Goal: Navigation & Orientation: Find specific page/section

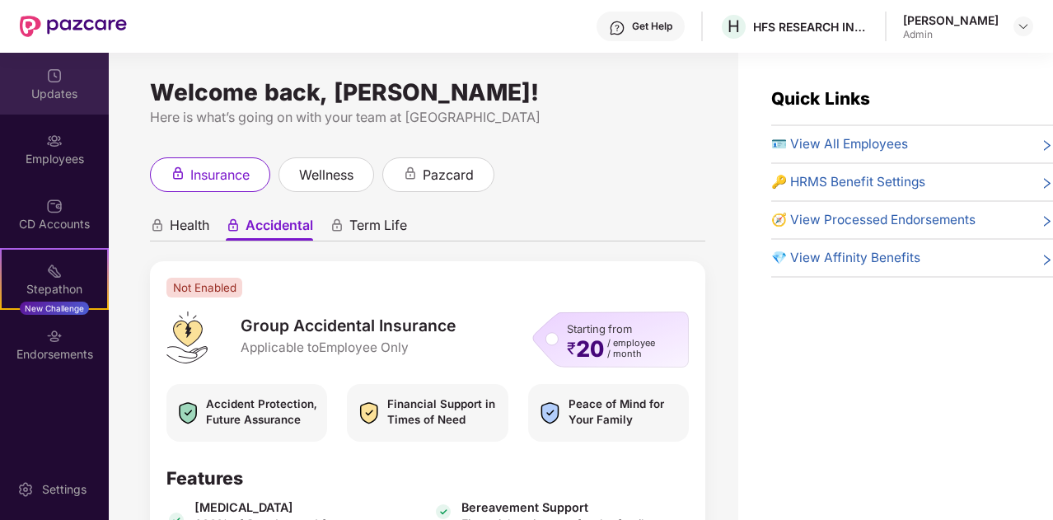
click at [58, 88] on div "Updates" at bounding box center [54, 94] width 109 height 16
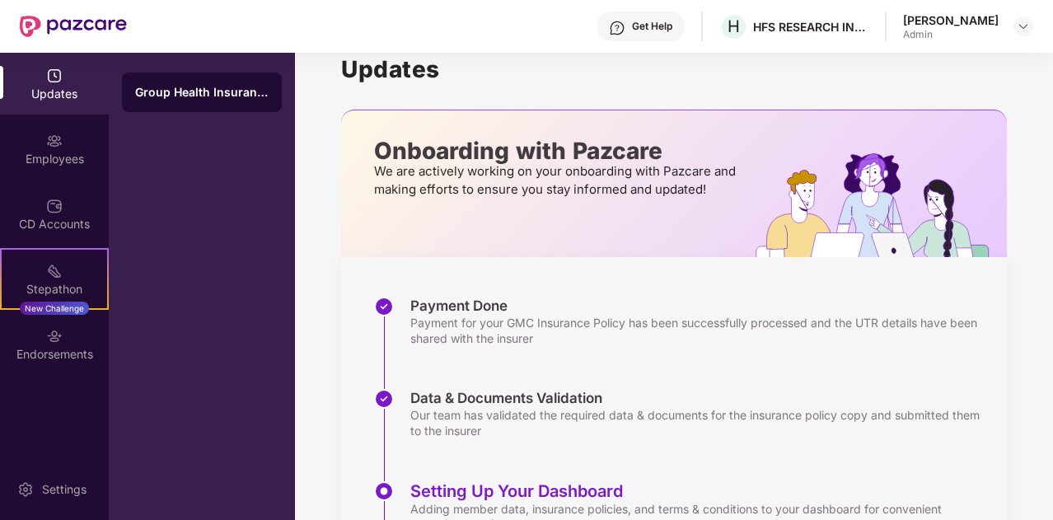
scroll to position [25, 0]
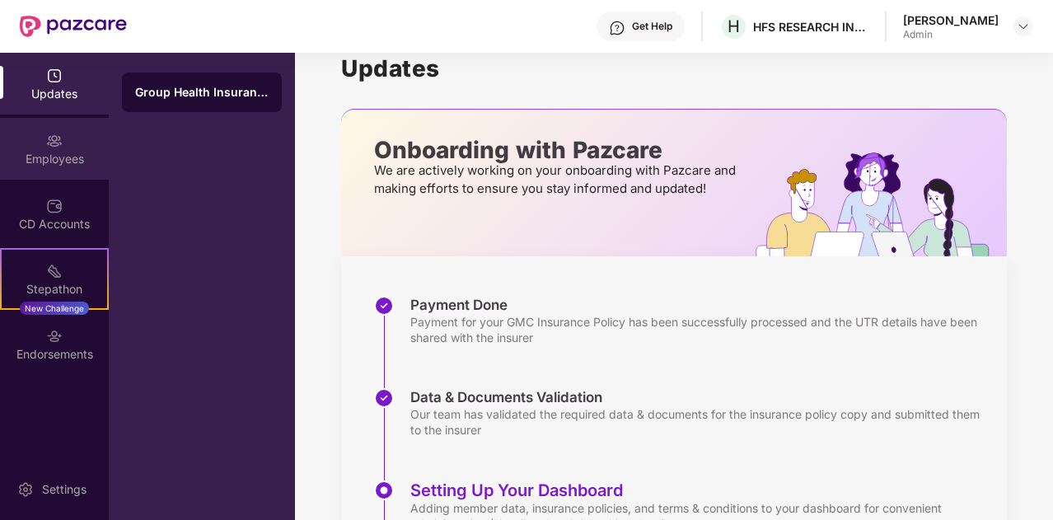
click at [49, 156] on div "Employees" at bounding box center [54, 159] width 109 height 16
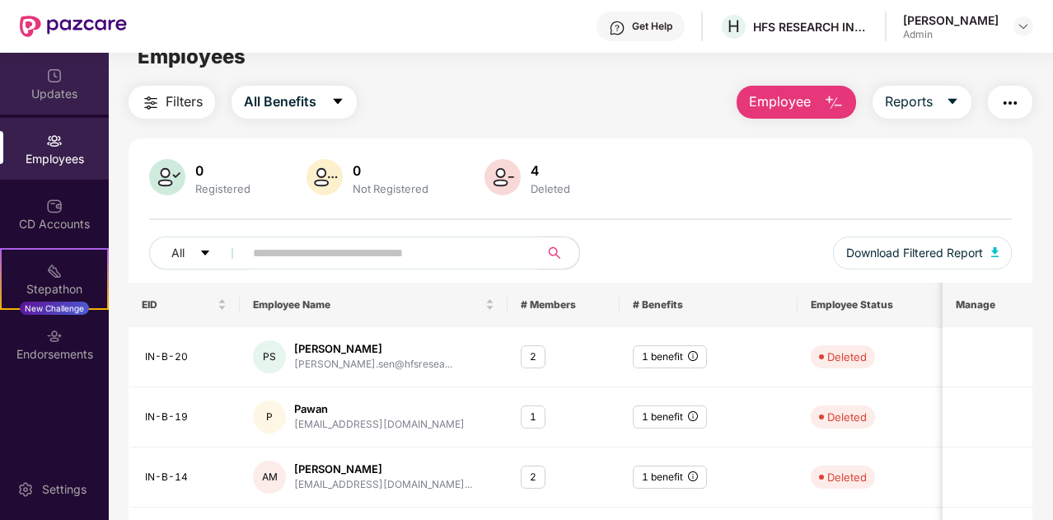
click at [53, 80] on img at bounding box center [54, 76] width 16 height 16
